Goal: Information Seeking & Learning: Learn about a topic

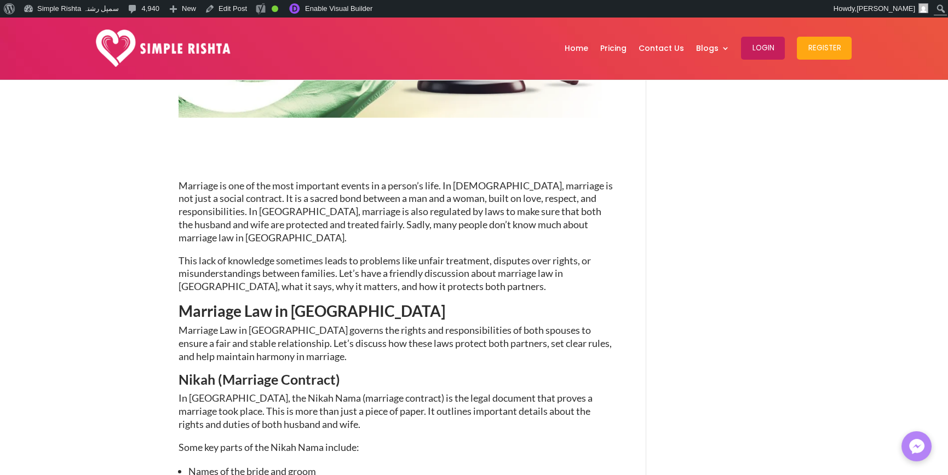
click at [581, 225] on span "Marriage is one of the most important events in a person’s life. In [DEMOGRAPHI…" at bounding box center [395, 212] width 434 height 64
click at [609, 227] on p "Marriage is one of the most important events in a person’s life. In [DEMOGRAPHI…" at bounding box center [395, 217] width 435 height 75
click at [592, 226] on span "Marriage is one of the most important events in a person’s life. In [DEMOGRAPHI…" at bounding box center [395, 212] width 434 height 64
click at [589, 226] on span "Marriage is one of the most important events in a person’s life. In [DEMOGRAPHI…" at bounding box center [395, 212] width 434 height 64
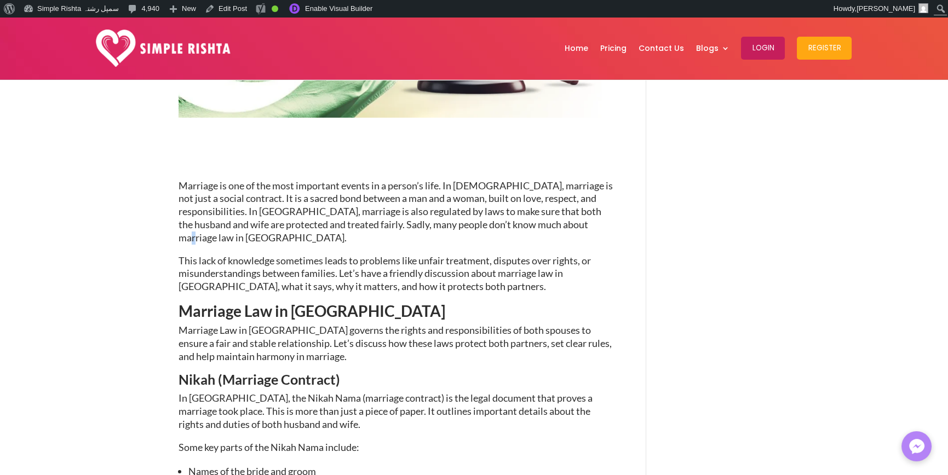
click at [591, 226] on span "Marriage is one of the most important events in a person’s life. In [DEMOGRAPHI…" at bounding box center [395, 212] width 434 height 64
click at [589, 227] on span "Marriage is one of the most important events in a person’s life. In [DEMOGRAPHI…" at bounding box center [395, 212] width 434 height 64
click at [593, 227] on span "Marriage is one of the most important events in a person’s life. In [DEMOGRAPHI…" at bounding box center [395, 212] width 434 height 64
click at [552, 260] on span "This lack of knowledge sometimes leads to problems like unfair treatment, dispu…" at bounding box center [384, 274] width 412 height 38
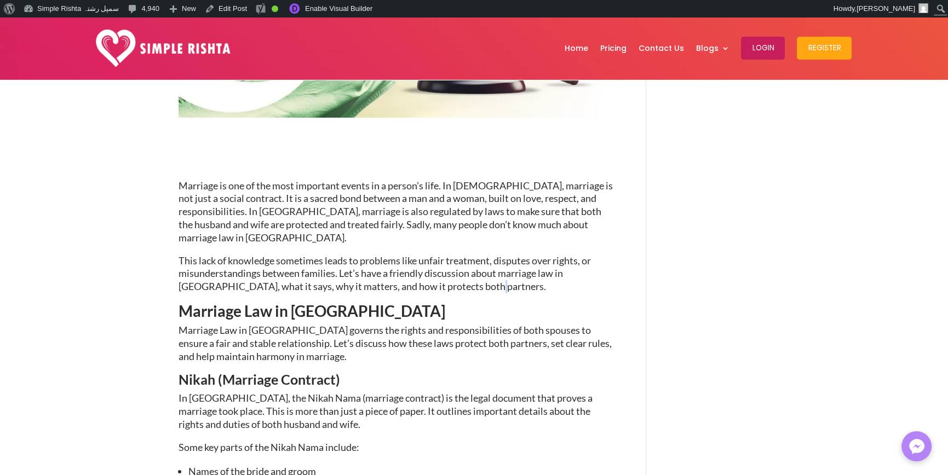
drag, startPoint x: 442, startPoint y: 275, endPoint x: 476, endPoint y: 286, distance: 35.8
click at [476, 286] on p "This lack of knowledge sometimes leads to problems like unfair treatment, dispu…" at bounding box center [395, 279] width 435 height 49
click at [483, 324] on span "Marriage Law in [GEOGRAPHIC_DATA] governs the rights and responsibilities of bo…" at bounding box center [394, 343] width 433 height 38
click at [444, 275] on p "This lack of knowledge sometimes leads to problems like unfair treatment, dispu…" at bounding box center [395, 279] width 435 height 49
click at [445, 303] on h2 "Marriage Law in [GEOGRAPHIC_DATA]" at bounding box center [395, 313] width 435 height 21
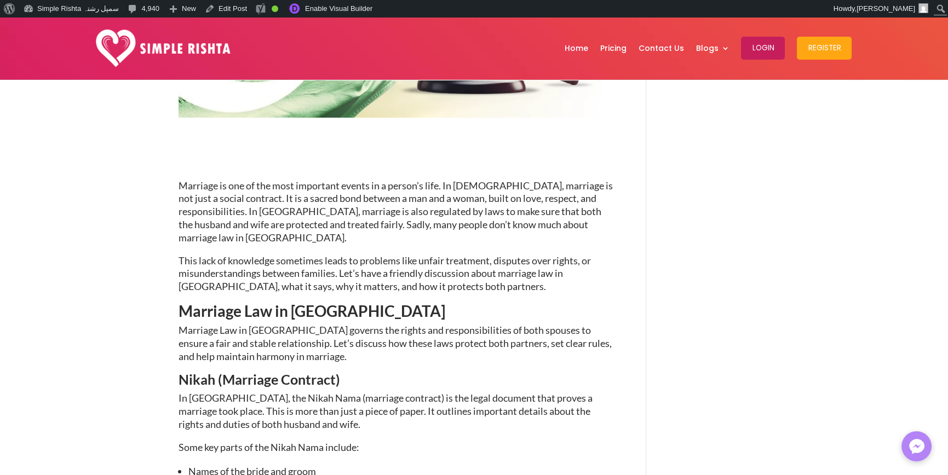
click at [436, 272] on span "This lack of knowledge sometimes leads to problems like unfair treatment, dispu…" at bounding box center [384, 274] width 412 height 38
click at [443, 275] on span "This lack of knowledge sometimes leads to problems like unfair treatment, dispu…" at bounding box center [384, 274] width 412 height 38
click at [441, 276] on span "This lack of knowledge sometimes leads to problems like unfair treatment, dispu…" at bounding box center [384, 274] width 412 height 38
click at [442, 276] on span "This lack of knowledge sometimes leads to problems like unfair treatment, dispu…" at bounding box center [384, 274] width 412 height 38
click at [442, 275] on span "This lack of knowledge sometimes leads to problems like unfair treatment, dispu…" at bounding box center [384, 274] width 412 height 38
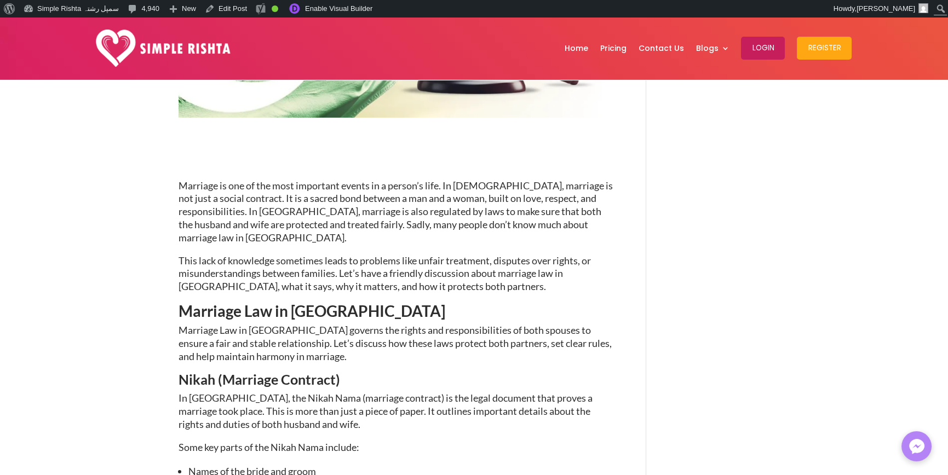
click at [441, 275] on span "This lack of knowledge sometimes leads to problems like unfair treatment, dispu…" at bounding box center [384, 274] width 412 height 38
click at [444, 277] on span "This lack of knowledge sometimes leads to problems like unfair treatment, dispu…" at bounding box center [384, 274] width 412 height 38
click at [441, 303] on h2 "Marriage Law in [GEOGRAPHIC_DATA]" at bounding box center [395, 313] width 435 height 21
click at [339, 302] on span "Marriage Law in [GEOGRAPHIC_DATA]" at bounding box center [311, 311] width 267 height 19
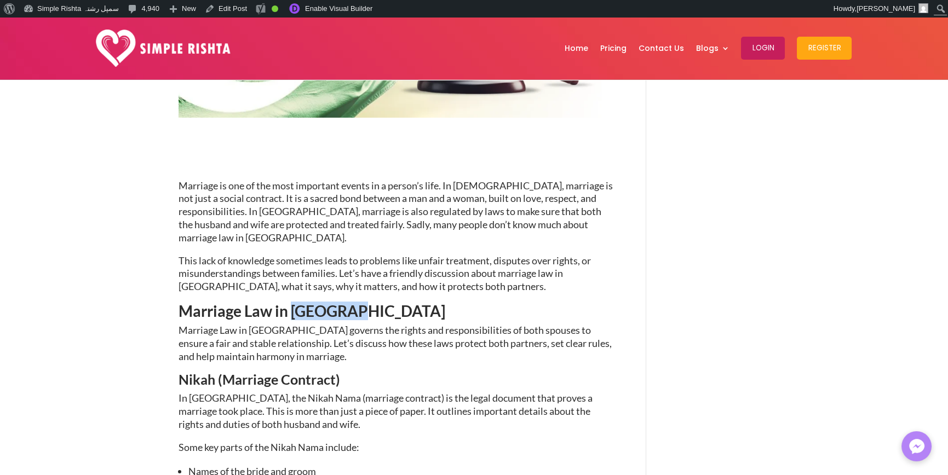
click at [370, 304] on h2 "Marriage Law in [GEOGRAPHIC_DATA]" at bounding box center [395, 313] width 435 height 21
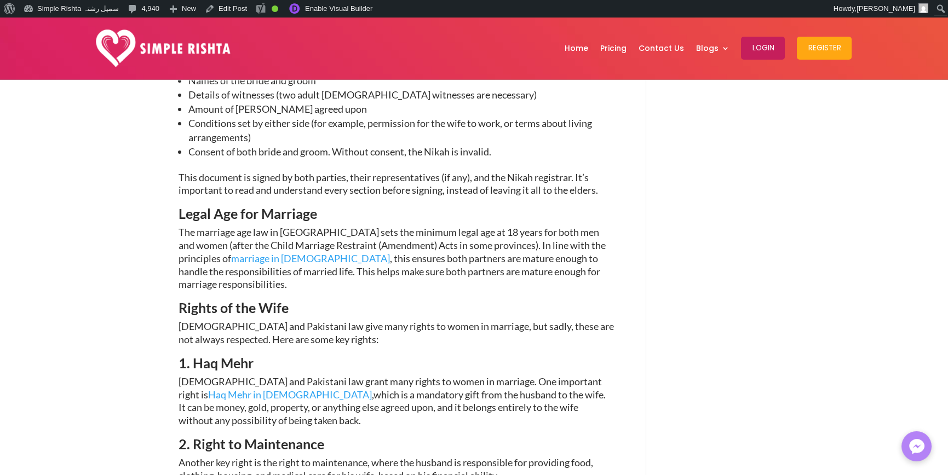
scroll to position [663, 0]
